Goal: Register for event/course

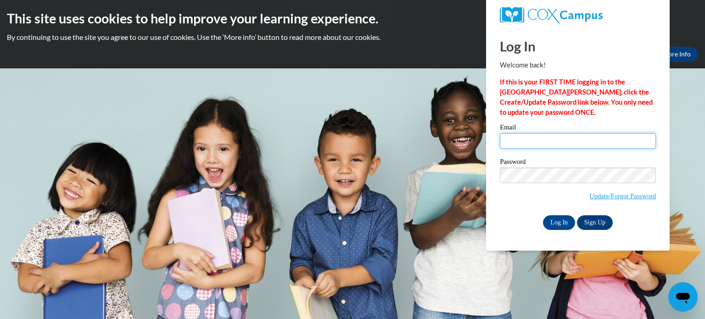
click at [534, 138] on input "Email" at bounding box center [578, 141] width 156 height 16
type input "[EMAIL_ADDRESS][DOMAIN_NAME]"
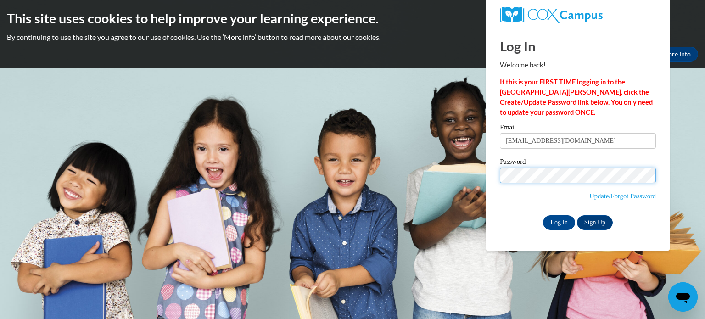
click at [543, 215] on input "Log In" at bounding box center [559, 222] width 32 height 15
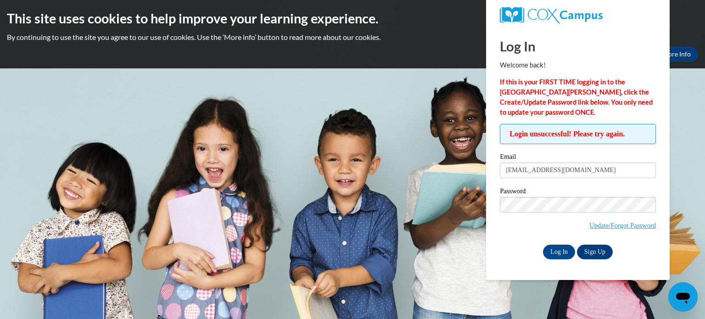
click at [543, 245] on input "Log In" at bounding box center [559, 252] width 32 height 15
click at [563, 253] on input "Log In" at bounding box center [559, 252] width 32 height 15
click at [554, 245] on input "Log In" at bounding box center [559, 252] width 32 height 15
click at [565, 252] on input "Log In" at bounding box center [559, 252] width 32 height 15
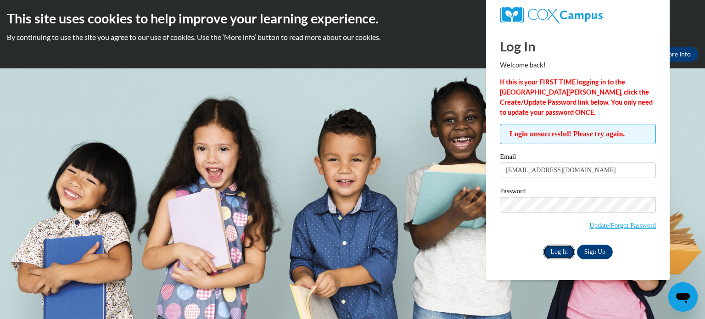
click at [551, 253] on input "Log In" at bounding box center [559, 252] width 32 height 15
click at [526, 168] on input "lbuxton@tvschools.org" at bounding box center [578, 171] width 156 height 16
drag, startPoint x: 526, startPoint y: 168, endPoint x: 510, endPoint y: 174, distance: 17.0
click at [510, 174] on input "lbuxton@tvschools.org" at bounding box center [578, 171] width 156 height 16
type input "[EMAIL_ADDRESS][DOMAIN_NAME]"
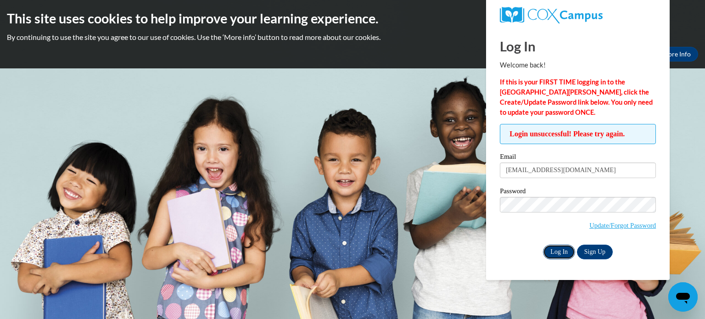
click at [553, 248] on input "Log In" at bounding box center [559, 252] width 32 height 15
click at [555, 251] on input "Log In" at bounding box center [559, 252] width 32 height 15
click at [554, 253] on input "Log In" at bounding box center [559, 252] width 32 height 15
click at [557, 250] on input "Log In" at bounding box center [559, 252] width 32 height 15
click at [634, 225] on link "Update/Forgot Password" at bounding box center [623, 225] width 67 height 7
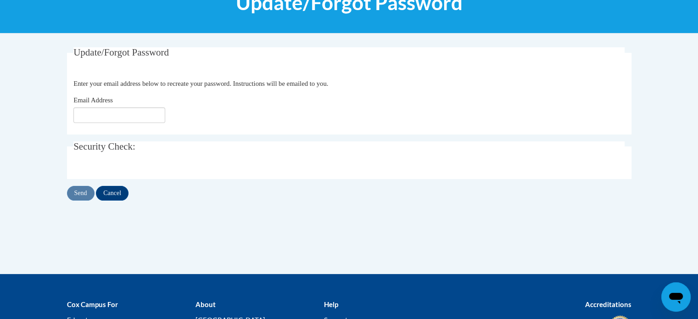
scroll to position [138, 0]
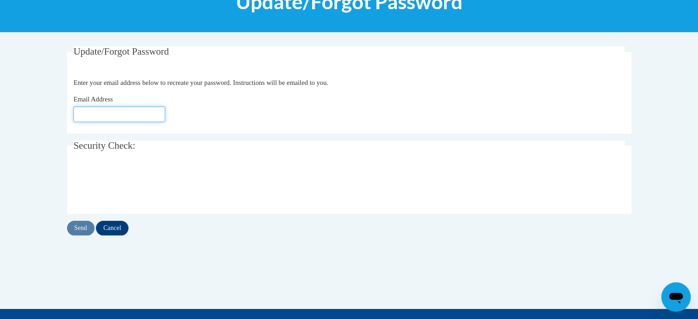
click at [91, 117] on input "Email Address" at bounding box center [119, 115] width 92 height 16
type input "lbuxton@tvschools.org"
click at [79, 222] on input "Send" at bounding box center [81, 228] width 28 height 15
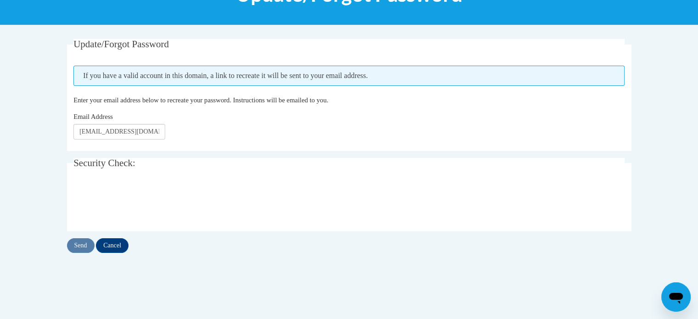
scroll to position [138, 0]
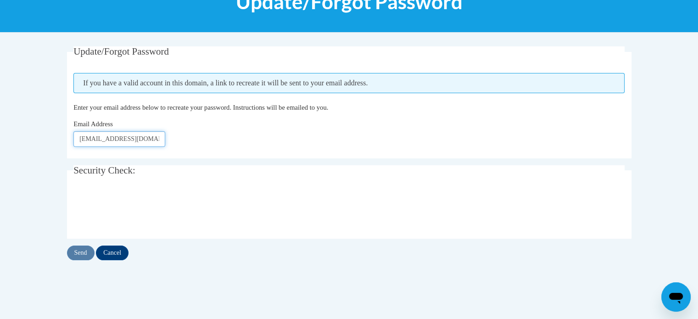
drag, startPoint x: 148, startPoint y: 140, endPoint x: 26, endPoint y: 121, distance: 123.6
click at [26, 121] on body "This site uses cookies to help improve your learning experience. By continuing …" at bounding box center [349, 173] width 698 height 623
type input "[EMAIL_ADDRESS][DOMAIN_NAME]"
click at [81, 251] on div "Send Cancel" at bounding box center [349, 253] width 565 height 15
click at [81, 251] on input "Send" at bounding box center [81, 253] width 28 height 15
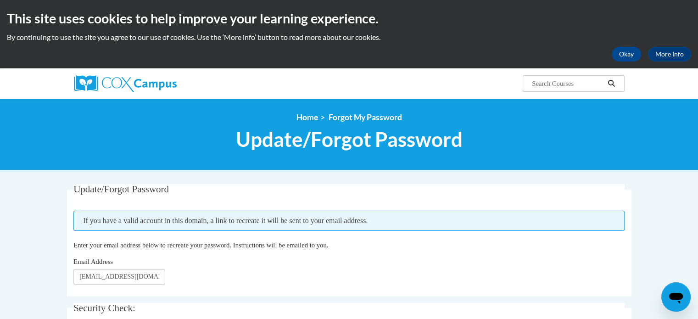
scroll to position [138, 0]
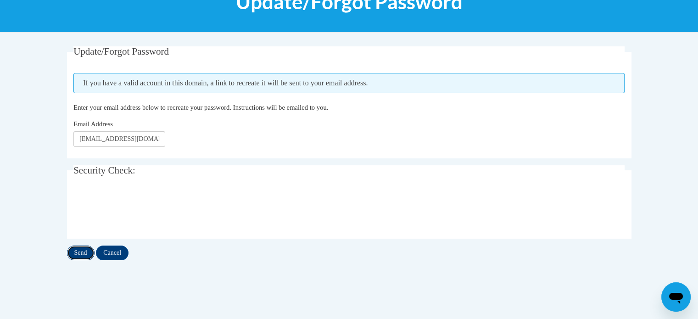
click at [79, 254] on input "Send" at bounding box center [81, 253] width 28 height 15
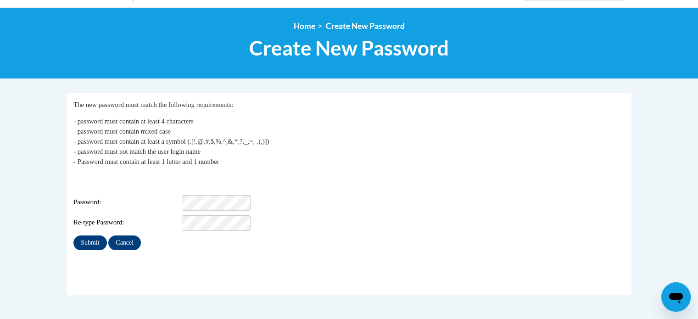
scroll to position [92, 0]
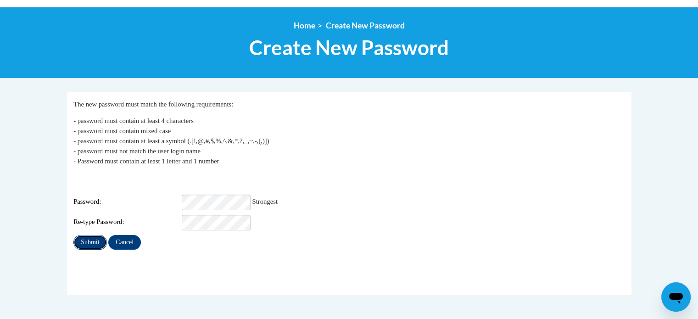
click at [90, 235] on input "Submit" at bounding box center [89, 242] width 33 height 15
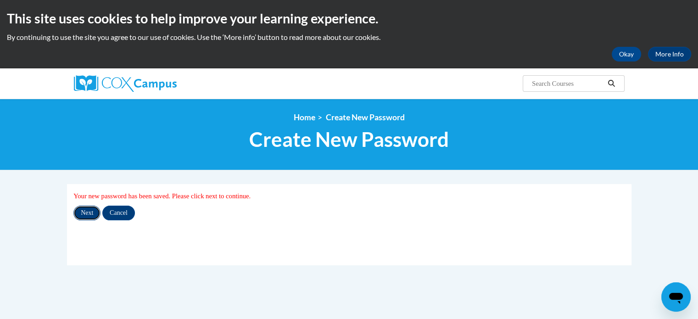
click at [92, 214] on input "Next" at bounding box center [86, 213] width 27 height 15
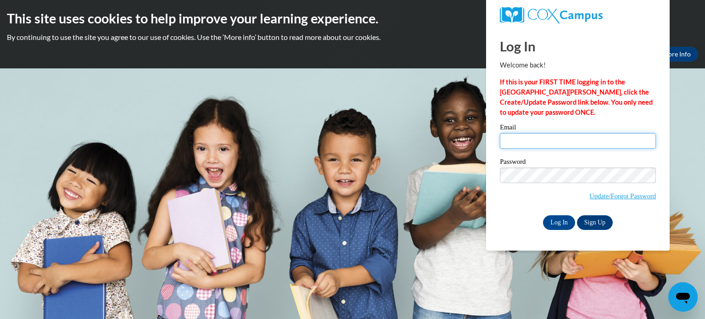
click at [534, 141] on input "Email" at bounding box center [578, 141] width 156 height 16
type input "lsimon@tvschools.org"
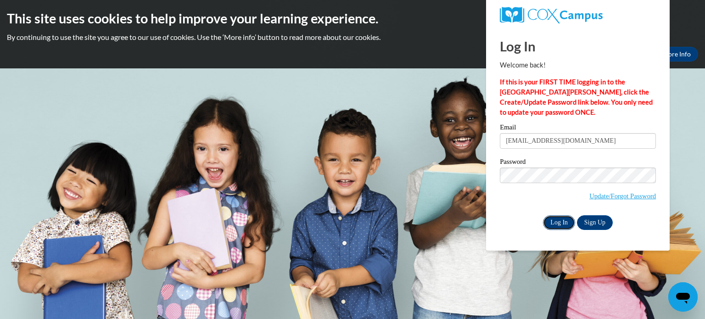
click at [558, 219] on input "Log In" at bounding box center [559, 222] width 32 height 15
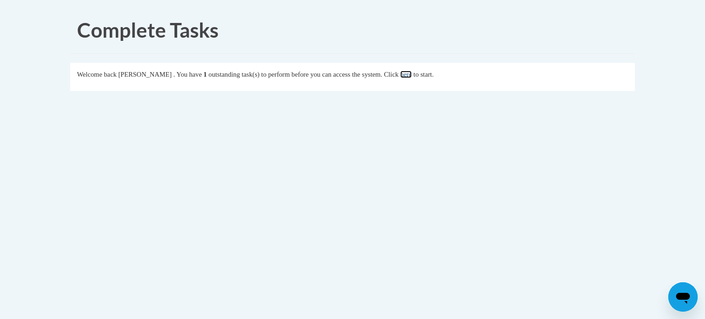
click at [412, 73] on link "here" at bounding box center [405, 74] width 11 height 7
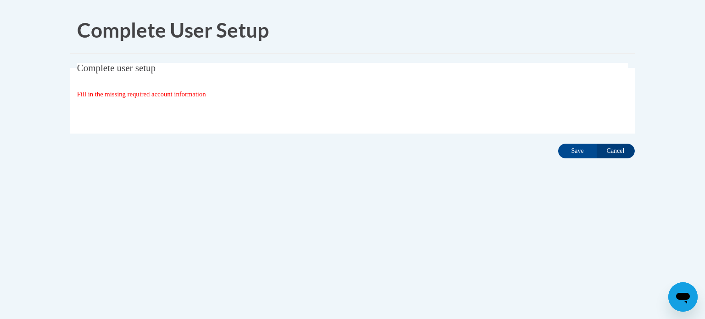
click at [182, 96] on span "Fill in the missing required account information" at bounding box center [141, 93] width 129 height 7
click at [196, 179] on div "Complete User Setup Complete user setup Fill in the missing required account in…" at bounding box center [352, 112] width 578 height 210
click at [565, 153] on input "Save" at bounding box center [577, 151] width 39 height 15
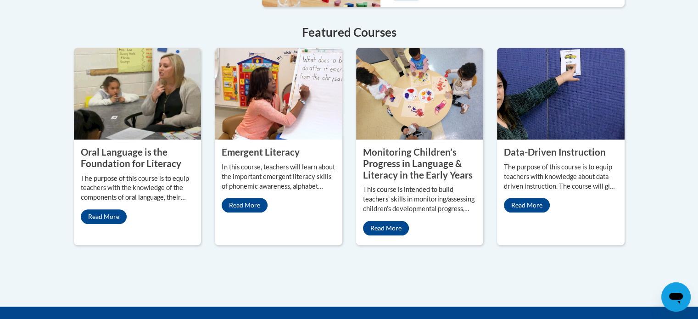
scroll to position [826, 0]
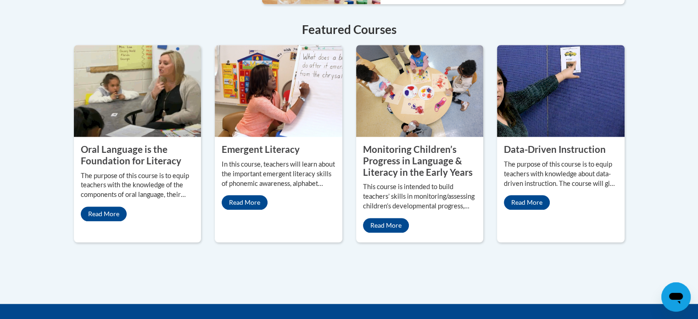
click at [425, 162] on property "Monitoring Children’s Progress in Language & Literacy in the Early Years" at bounding box center [418, 161] width 110 height 34
click at [391, 218] on link "Read More" at bounding box center [386, 225] width 46 height 15
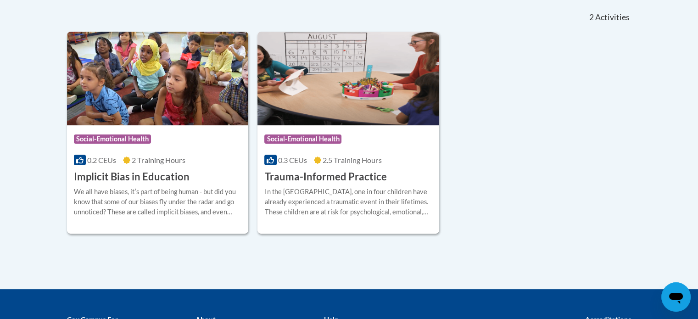
scroll to position [184, 0]
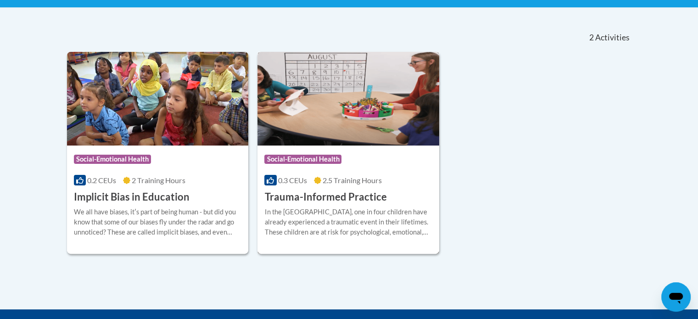
click at [351, 196] on h3 "Trauma-Informed Practice" at bounding box center [325, 197] width 122 height 14
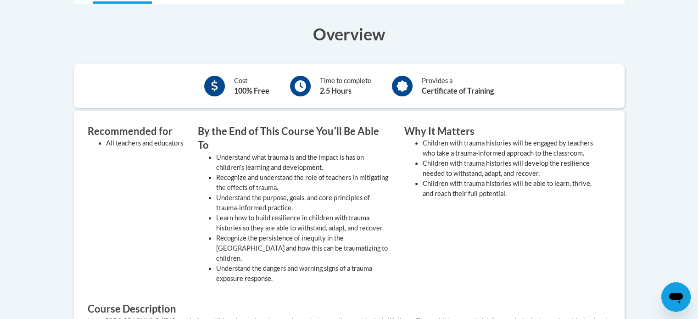
scroll to position [321, 0]
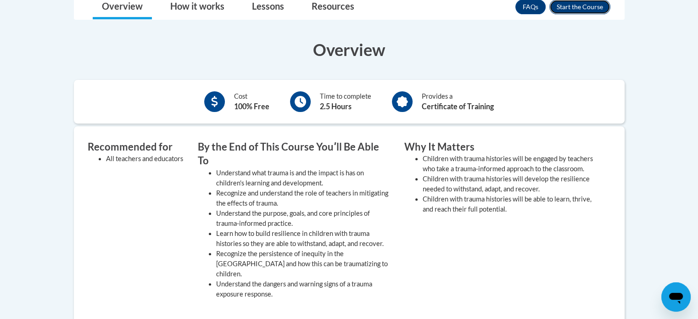
click at [573, 13] on button "Enroll" at bounding box center [580, 7] width 61 height 15
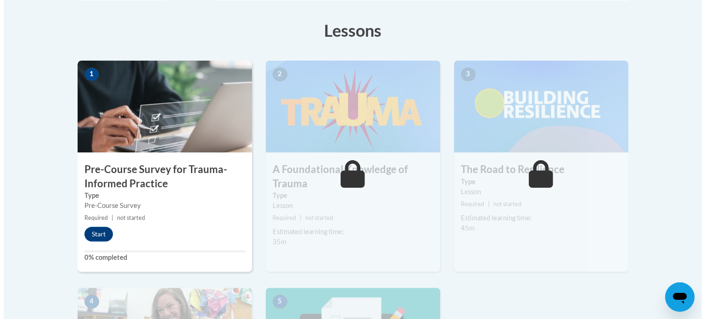
scroll to position [275, 0]
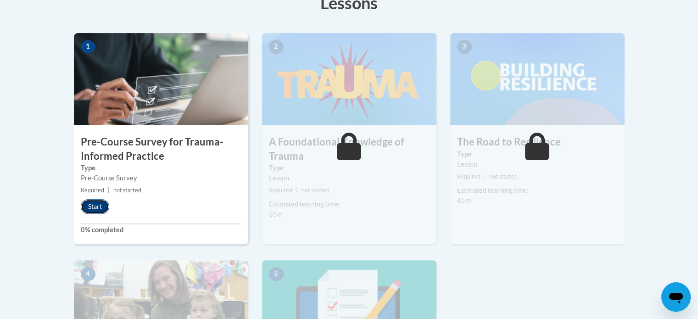
click at [94, 202] on button "Start" at bounding box center [95, 206] width 28 height 15
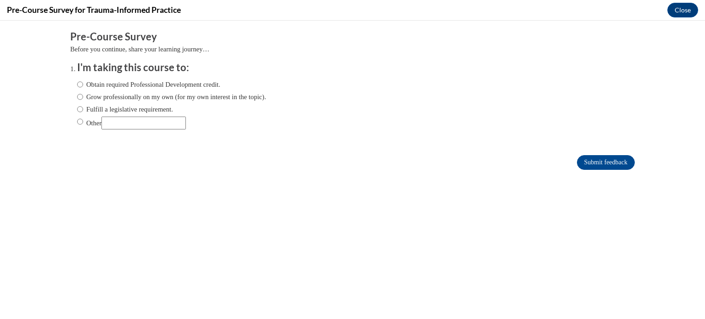
scroll to position [0, 0]
click at [77, 86] on input "Obtain required Professional Development credit." at bounding box center [80, 84] width 6 height 10
radio input "true"
click at [77, 97] on input "Grow professionally on my own (for my own interest in the topic)." at bounding box center [80, 97] width 6 height 10
radio input "true"
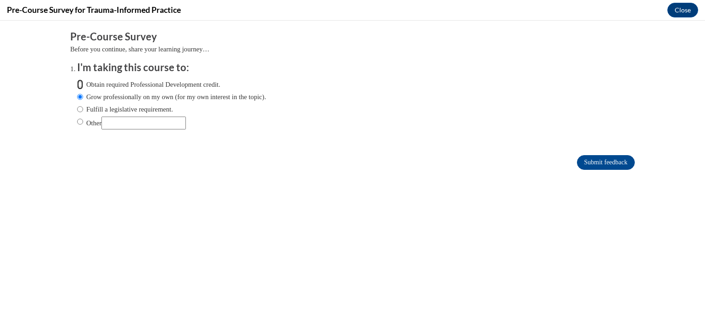
click at [77, 82] on input "Obtain required Professional Development credit." at bounding box center [80, 84] width 6 height 10
radio input "true"
click at [578, 165] on input "Submit feedback" at bounding box center [606, 162] width 58 height 15
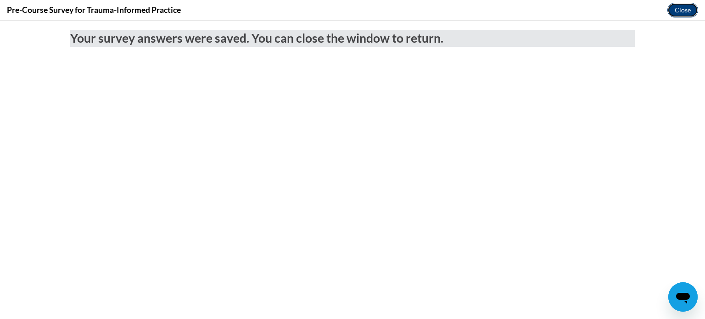
click at [685, 15] on button "Close" at bounding box center [683, 10] width 31 height 15
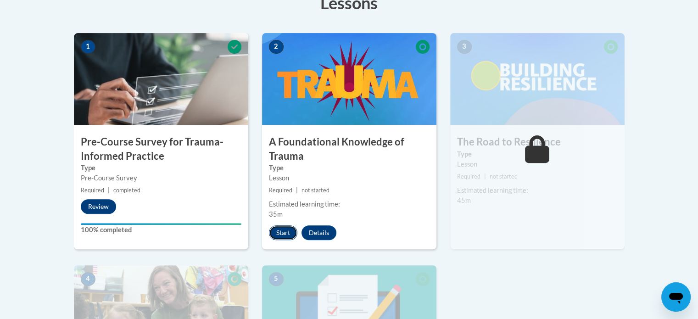
click at [281, 231] on button "Start" at bounding box center [283, 232] width 28 height 15
